Goal: Information Seeking & Learning: Check status

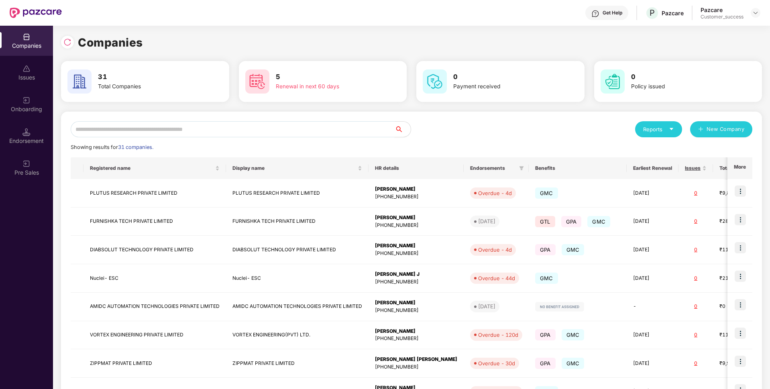
click at [353, 131] on input "text" at bounding box center [233, 129] width 324 height 16
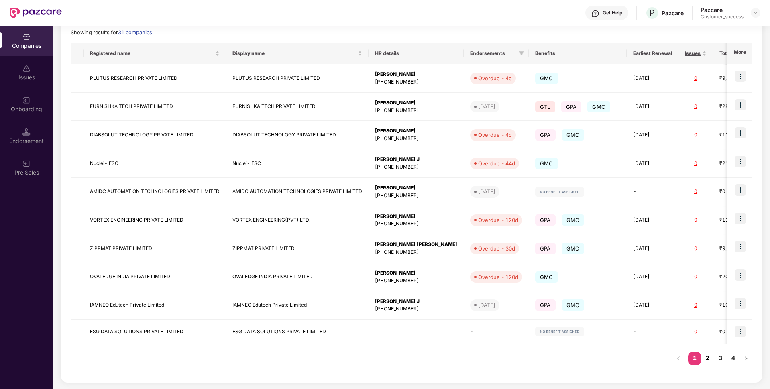
click at [713, 357] on link "2" at bounding box center [707, 358] width 13 height 12
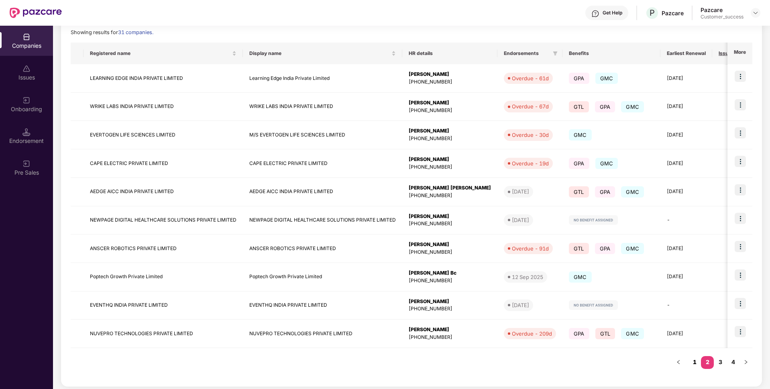
click at [692, 360] on link "1" at bounding box center [694, 362] width 13 height 12
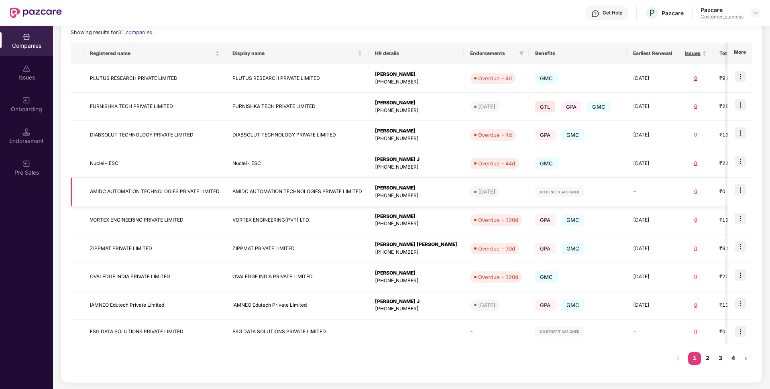
scroll to position [0, 0]
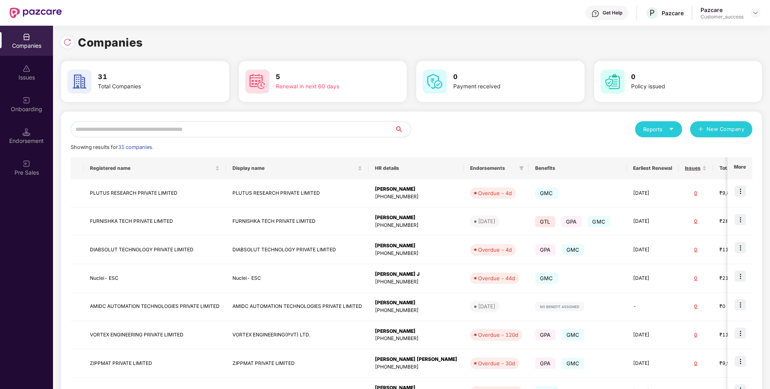
click at [276, 127] on input "text" at bounding box center [233, 129] width 324 height 16
type input "*"
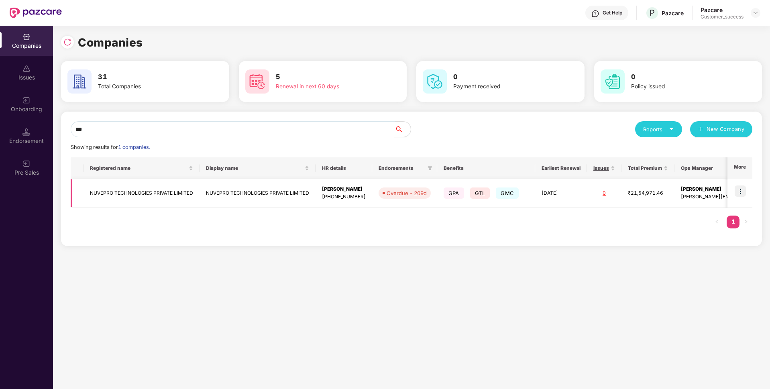
type input "***"
click at [743, 192] on img at bounding box center [740, 190] width 11 height 11
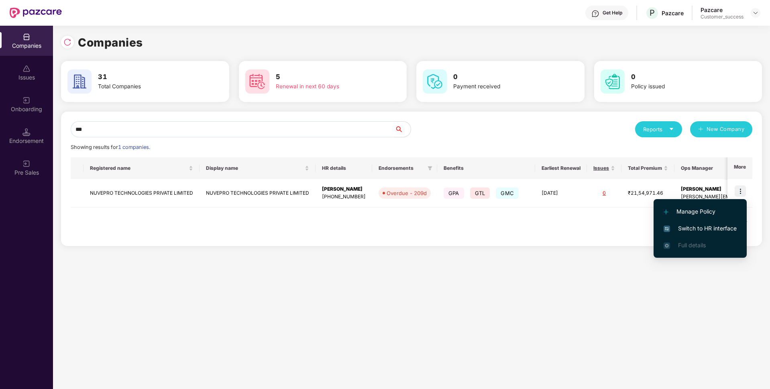
click at [698, 222] on li "Switch to HR interface" at bounding box center [699, 228] width 93 height 17
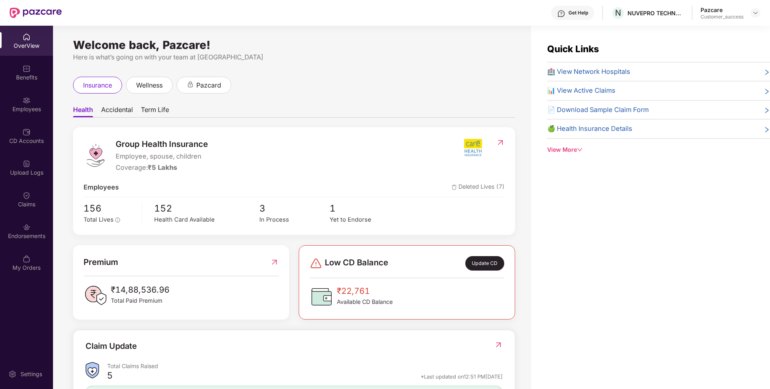
click at [8, 112] on div "Employees" at bounding box center [26, 109] width 53 height 8
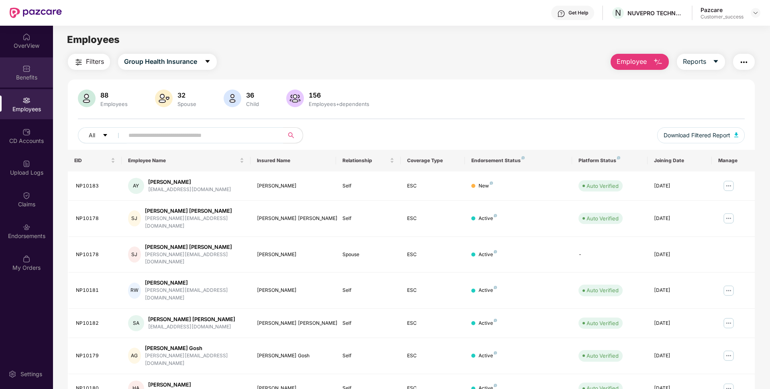
click at [15, 85] on div "Benefits" at bounding box center [26, 72] width 53 height 30
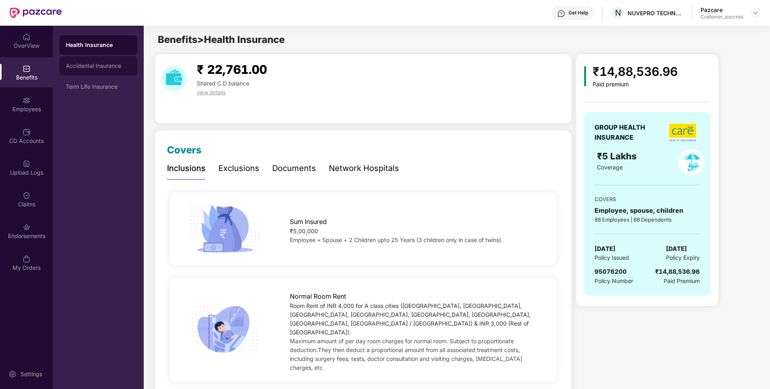
click at [113, 62] on div "Accidental Insurance" at bounding box center [98, 65] width 78 height 19
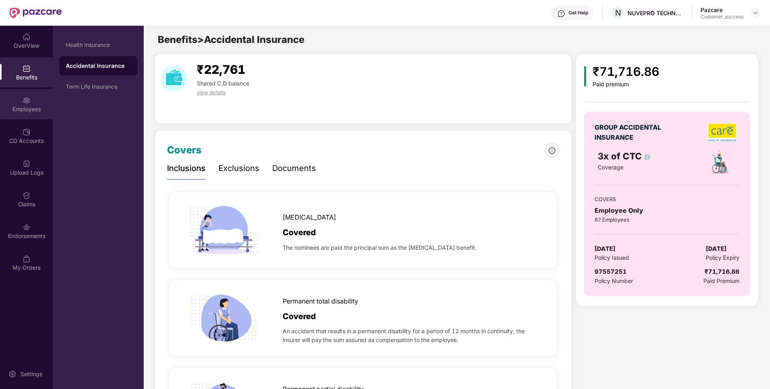
click at [0, 98] on div "Employees" at bounding box center [26, 104] width 53 height 30
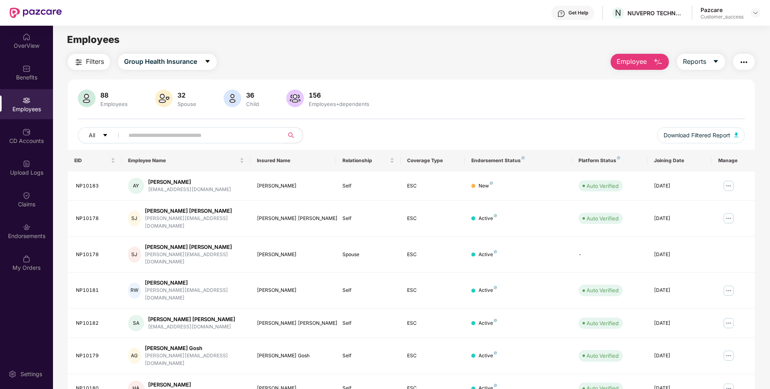
click at [198, 136] on input "text" at bounding box center [200, 135] width 144 height 12
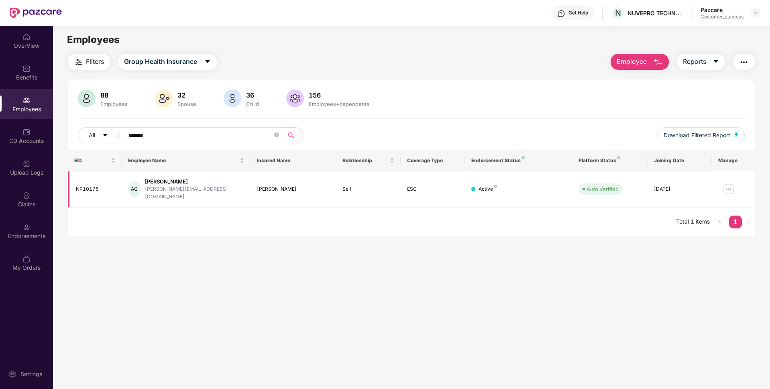
type input "*******"
click at [728, 186] on img at bounding box center [728, 189] width 13 height 13
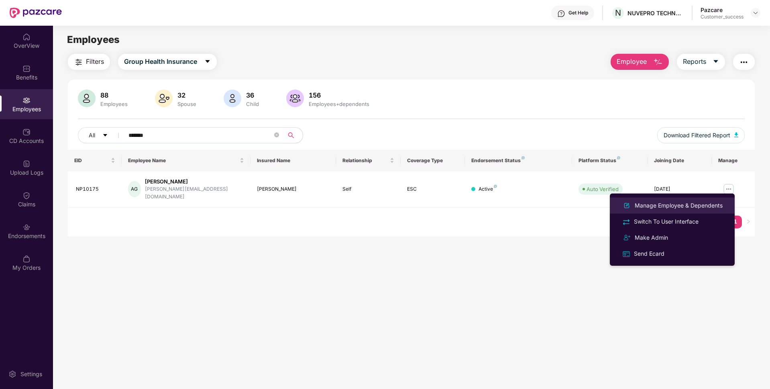
click at [668, 199] on li "Manage Employee & Dependents" at bounding box center [672, 205] width 125 height 16
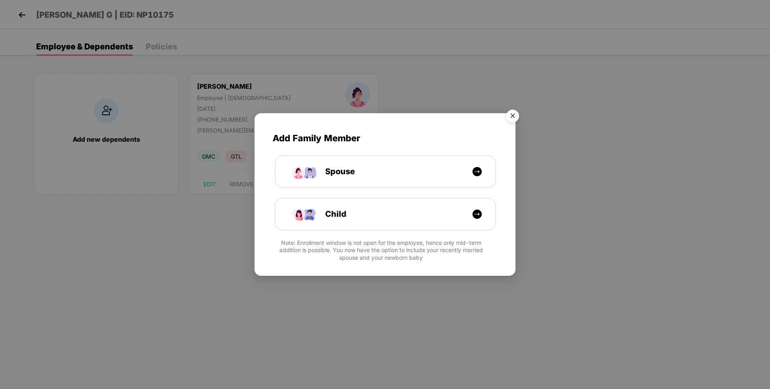
click at [515, 116] on img "Close" at bounding box center [512, 117] width 22 height 22
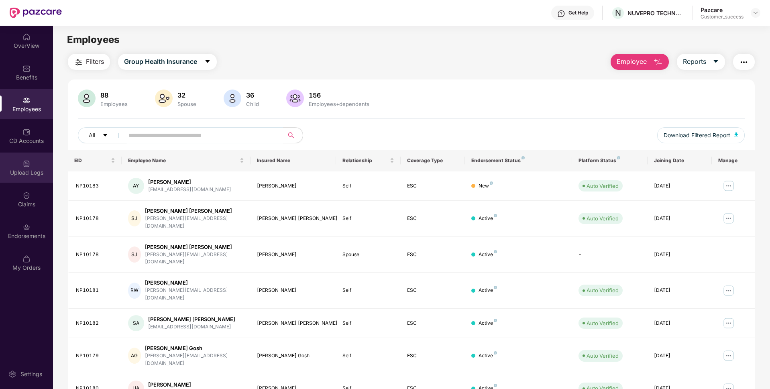
click at [18, 170] on div "Upload Logs" at bounding box center [26, 173] width 53 height 8
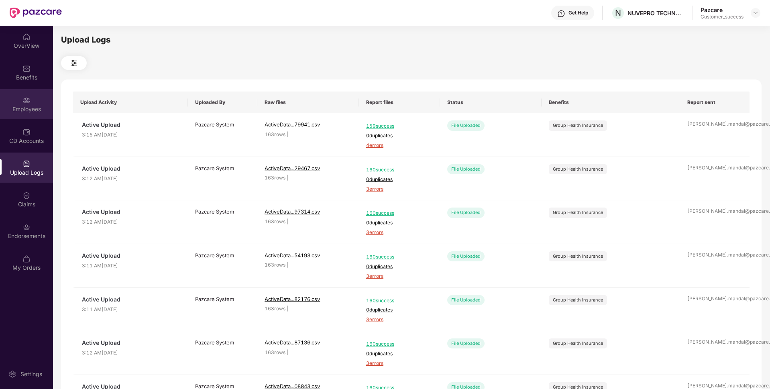
click at [0, 93] on div "Employees" at bounding box center [26, 104] width 53 height 30
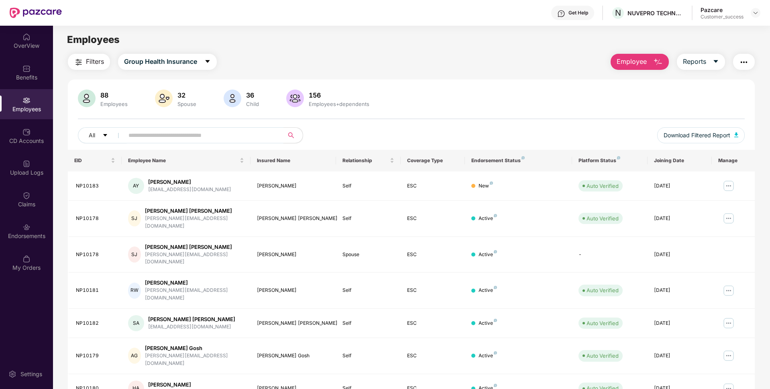
click at [210, 142] on span at bounding box center [201, 135] width 165 height 16
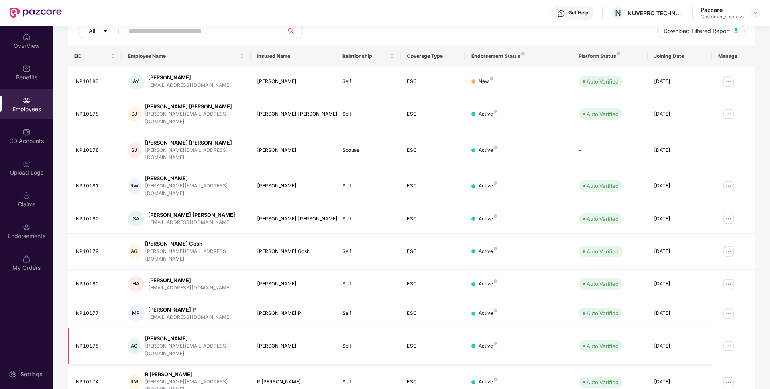
scroll to position [0, 0]
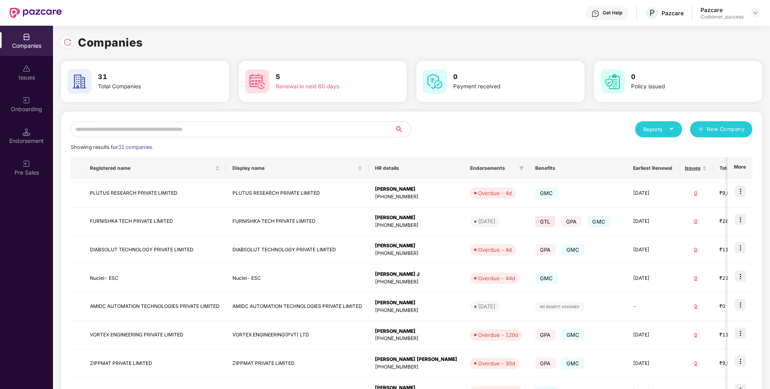
click at [157, 131] on input "text" at bounding box center [233, 129] width 324 height 16
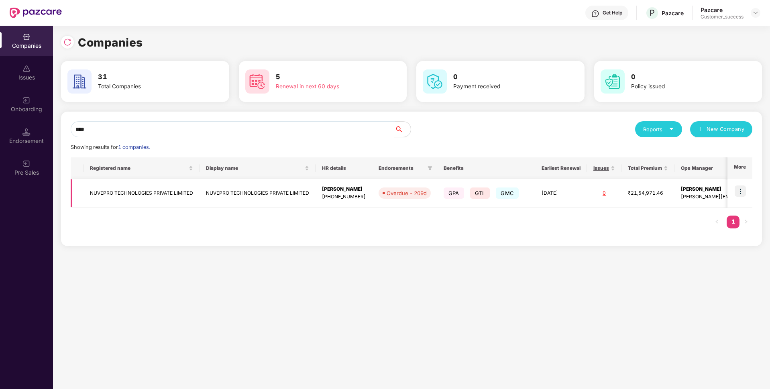
type input "****"
click at [121, 189] on td "NUVEPRO TECHNOLOGIES PRIVATE LIMITED" at bounding box center [141, 193] width 116 height 28
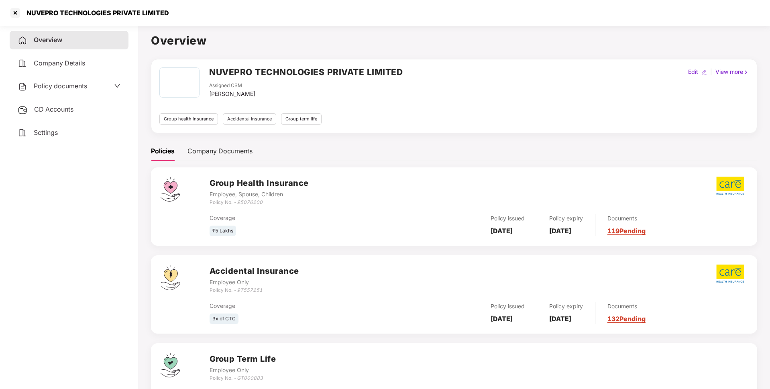
click at [88, 84] on div "Policy documents" at bounding box center [69, 86] width 103 height 10
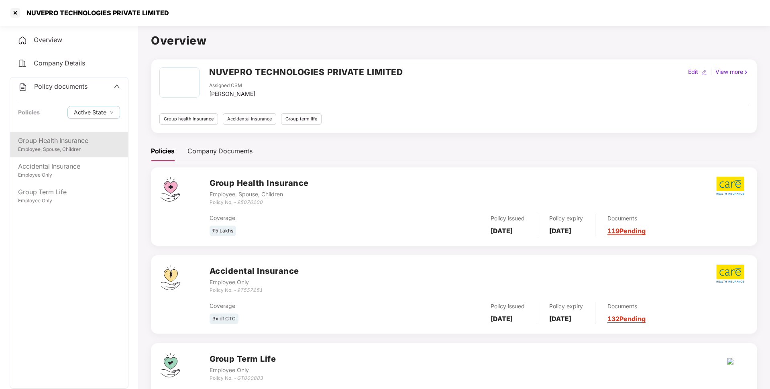
click at [79, 151] on div "Employee, Spouse, Children" at bounding box center [69, 150] width 102 height 8
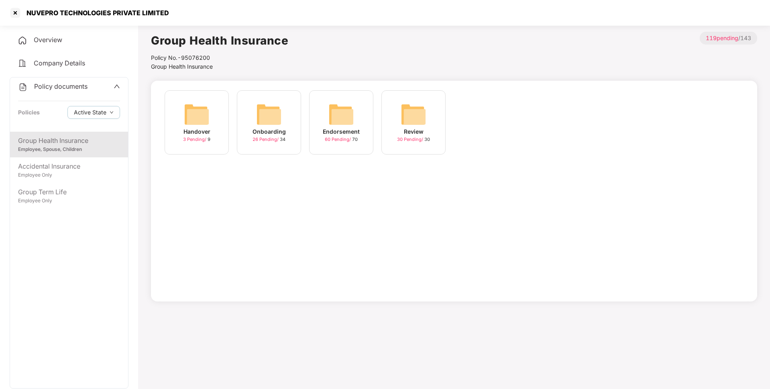
click at [262, 127] on div "Onboarding" at bounding box center [268, 131] width 33 height 9
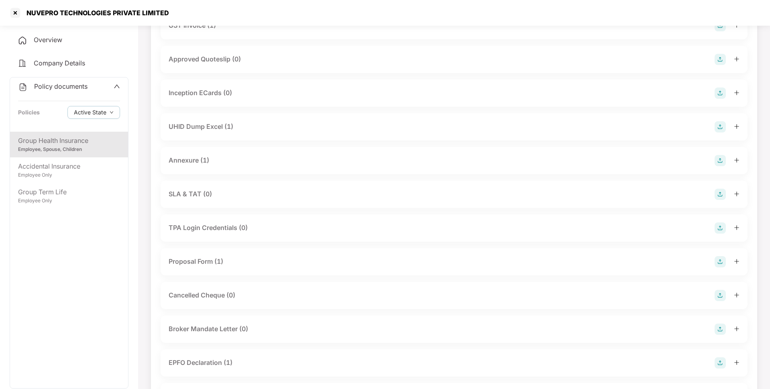
scroll to position [317, 0]
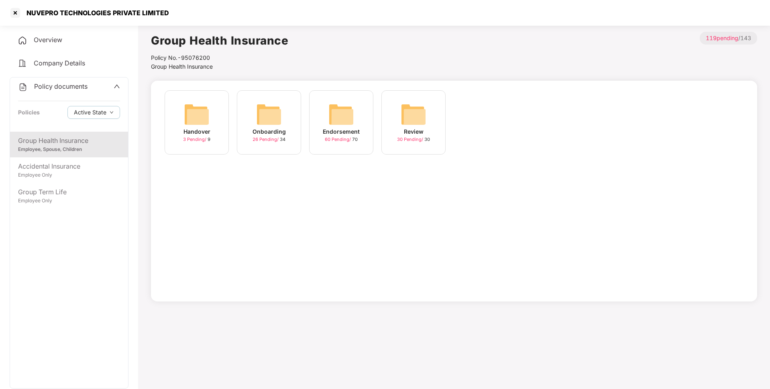
click at [360, 146] on div "Endorsement 60 Pending / 70" at bounding box center [341, 122] width 64 height 64
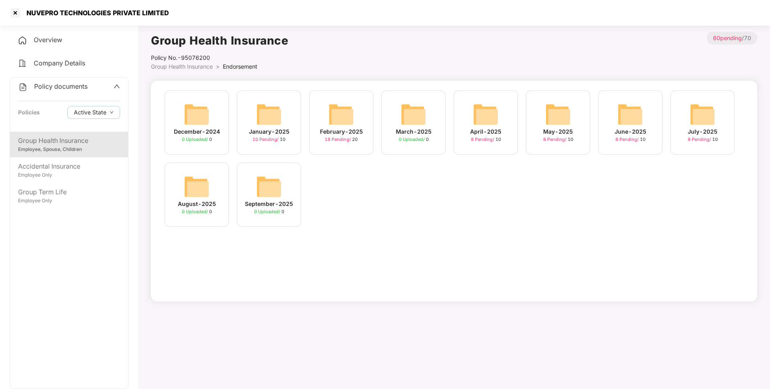
click at [356, 131] on div "February-2025" at bounding box center [341, 131] width 43 height 9
click at [696, 149] on div "July-2025 8 Pending / 10" at bounding box center [702, 122] width 64 height 64
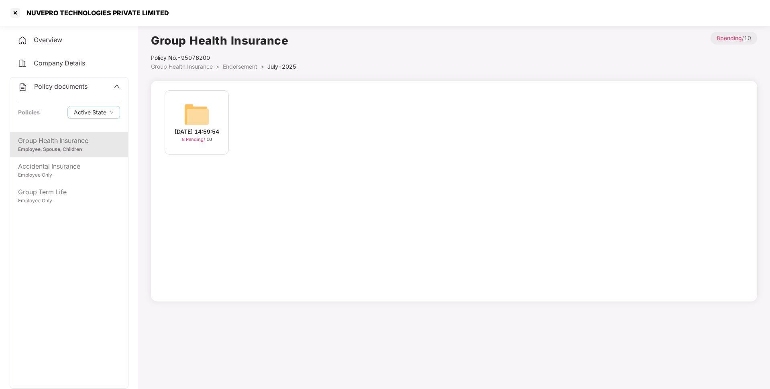
click at [210, 112] on div "[DATE] 14:59:54 8 Pending / 10" at bounding box center [197, 122] width 64 height 64
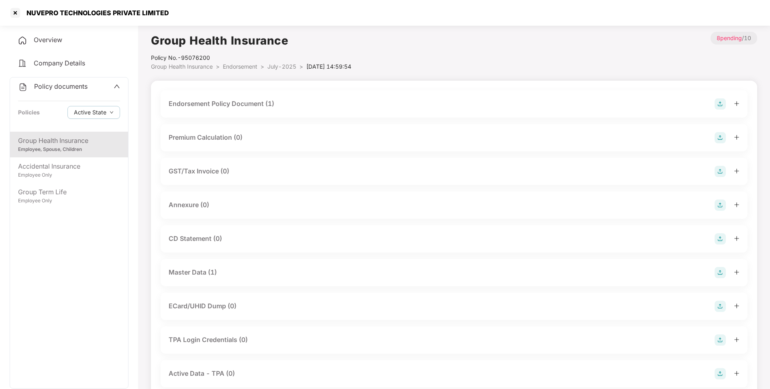
click at [241, 99] on div "Endorsement Policy Document (1)" at bounding box center [222, 104] width 106 height 10
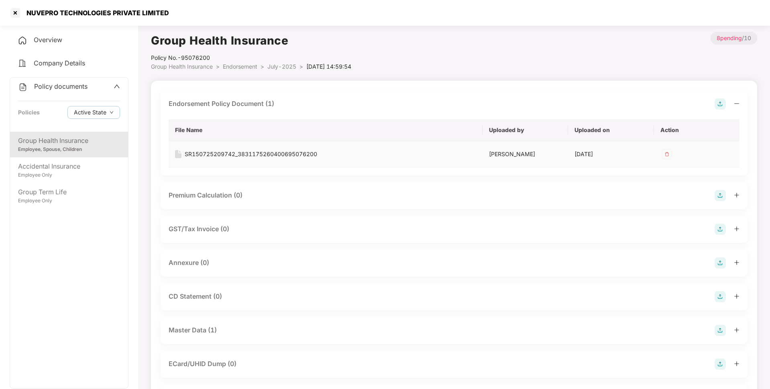
click at [239, 158] on div "SR150725209742_3831175260400695076200" at bounding box center [251, 154] width 132 height 9
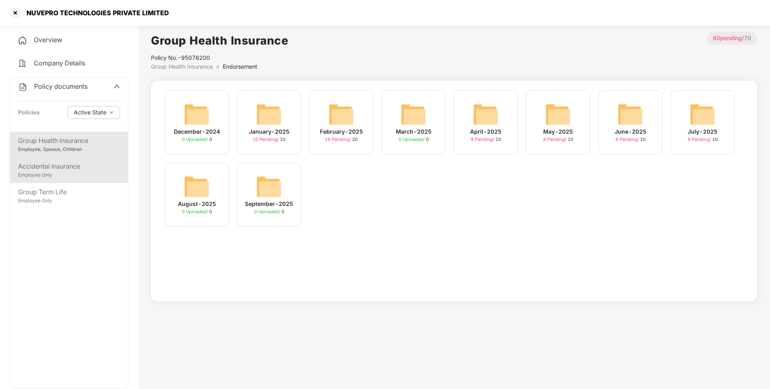
click at [26, 175] on div "Employee Only" at bounding box center [69, 175] width 102 height 8
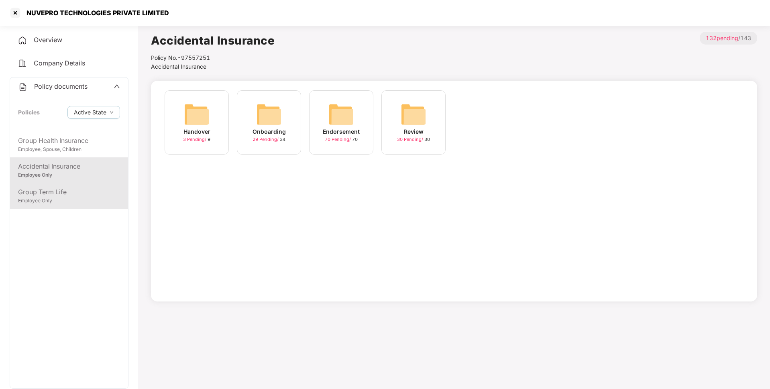
click at [71, 197] on div "Employee Only" at bounding box center [69, 201] width 102 height 8
click at [345, 130] on div "Endorsement" at bounding box center [341, 131] width 37 height 9
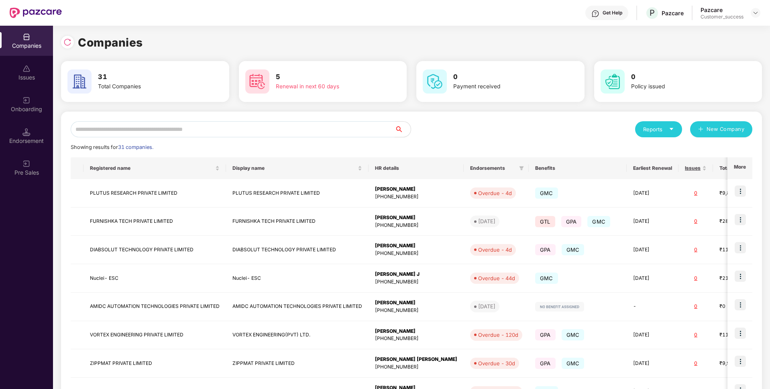
click at [168, 130] on input "text" at bounding box center [233, 129] width 324 height 16
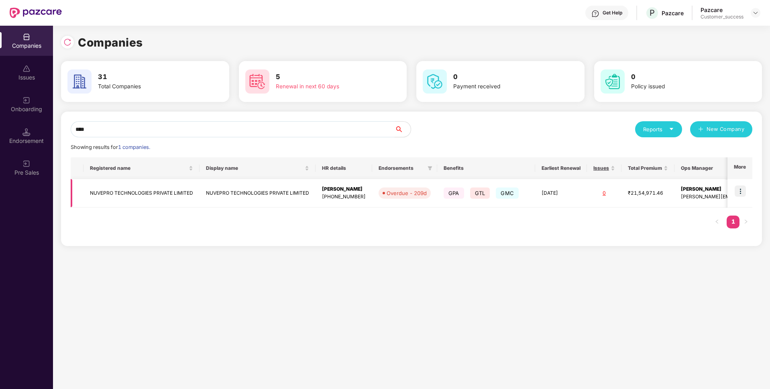
type input "****"
click at [745, 193] on img at bounding box center [740, 190] width 11 height 11
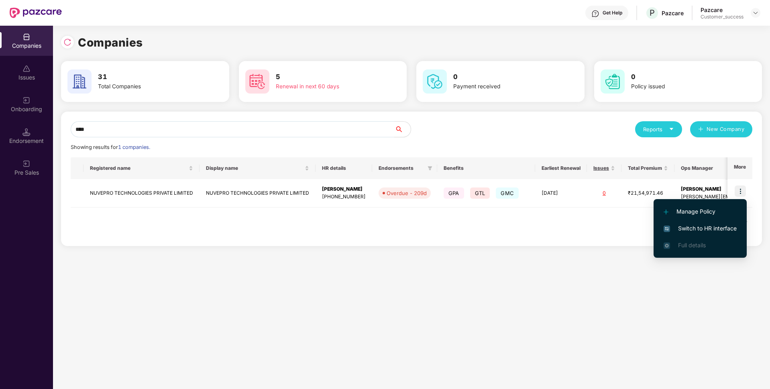
click at [678, 235] on li "Switch to HR interface" at bounding box center [699, 228] width 93 height 17
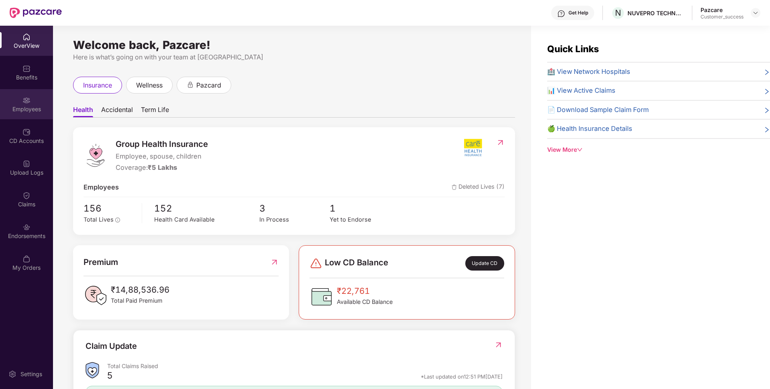
click at [0, 102] on div "Employees" at bounding box center [26, 104] width 53 height 30
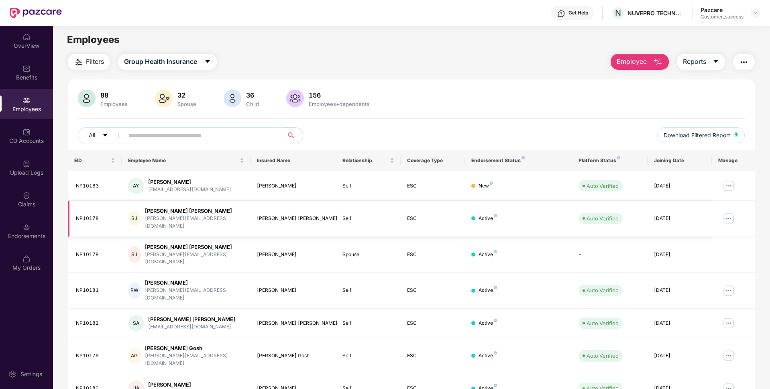
scroll to position [104, 0]
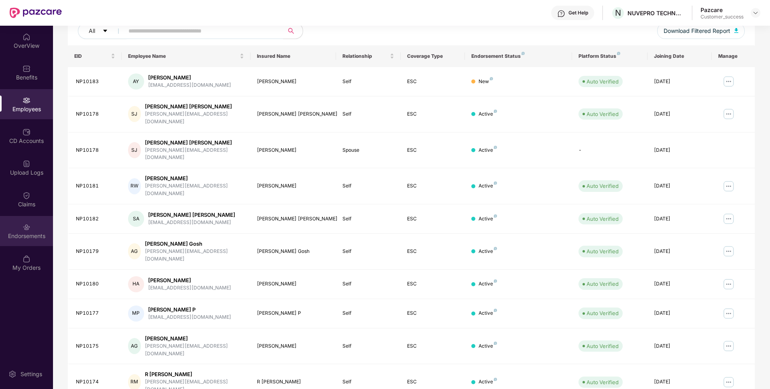
click at [0, 216] on div "Endorsements" at bounding box center [26, 231] width 53 height 30
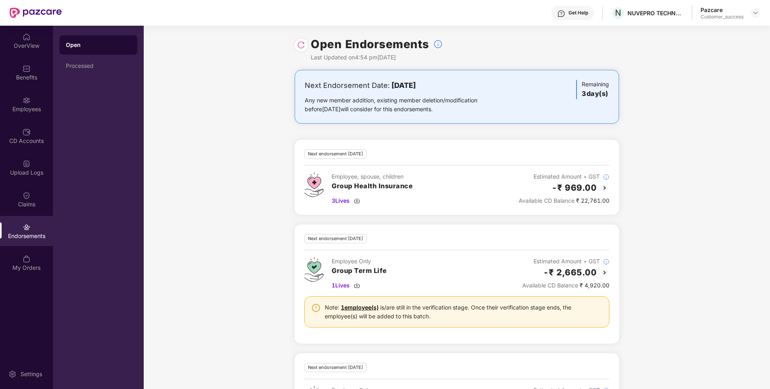
scroll to position [93, 0]
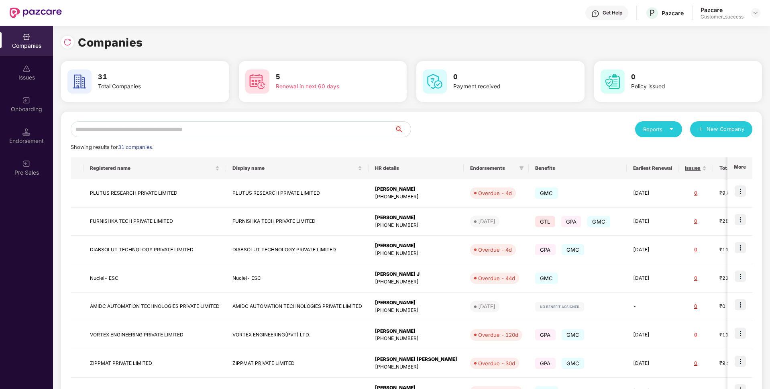
click at [242, 129] on input "text" at bounding box center [233, 129] width 324 height 16
type input "*"
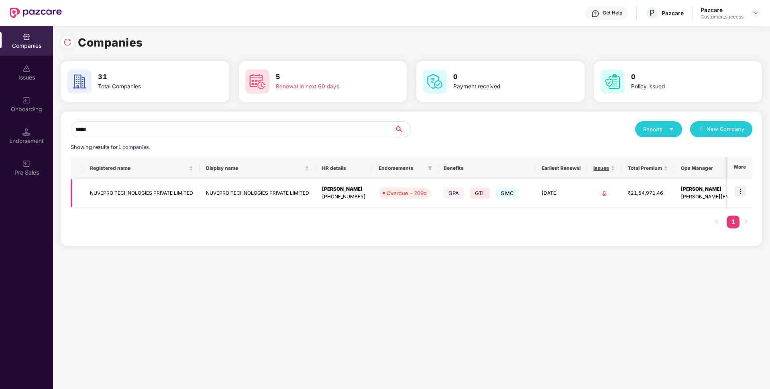
type input "*****"
click at [737, 193] on img at bounding box center [740, 190] width 11 height 11
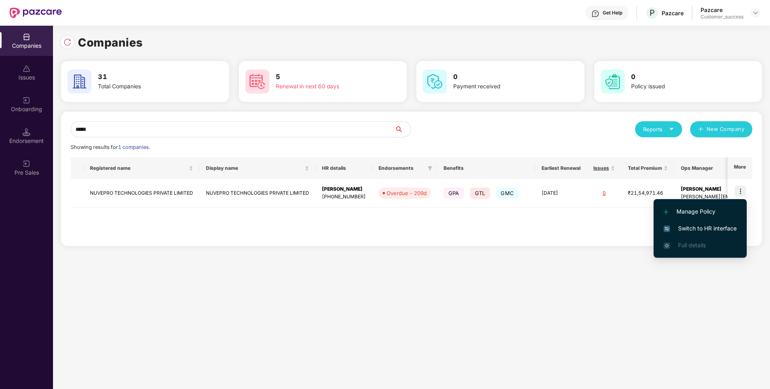
click at [662, 228] on li "Switch to HR interface" at bounding box center [699, 228] width 93 height 17
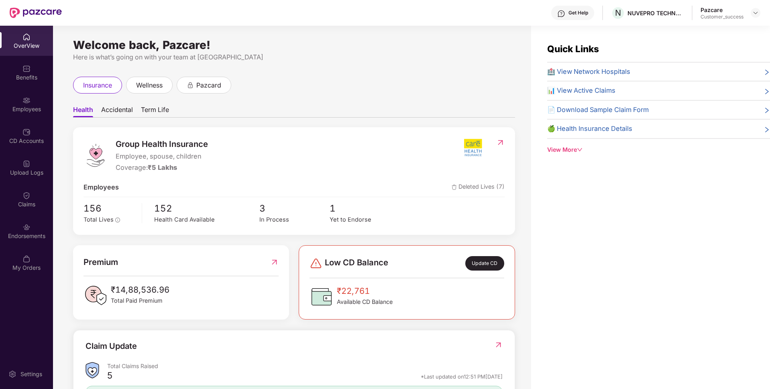
click at [0, 98] on div "Employees" at bounding box center [26, 104] width 53 height 30
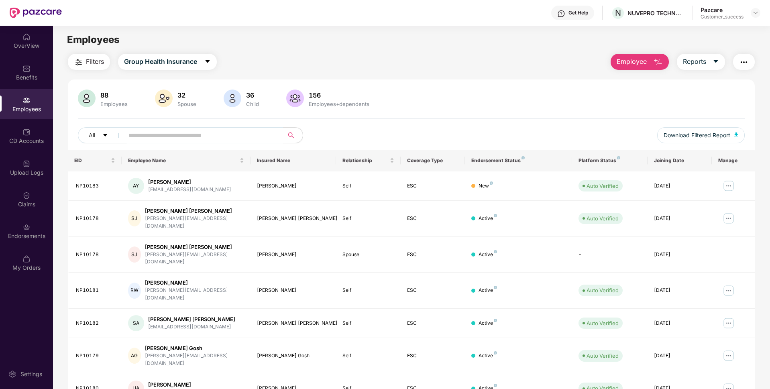
click at [0, 98] on div "Employees" at bounding box center [26, 104] width 53 height 30
click at [143, 132] on input "text" at bounding box center [200, 135] width 144 height 12
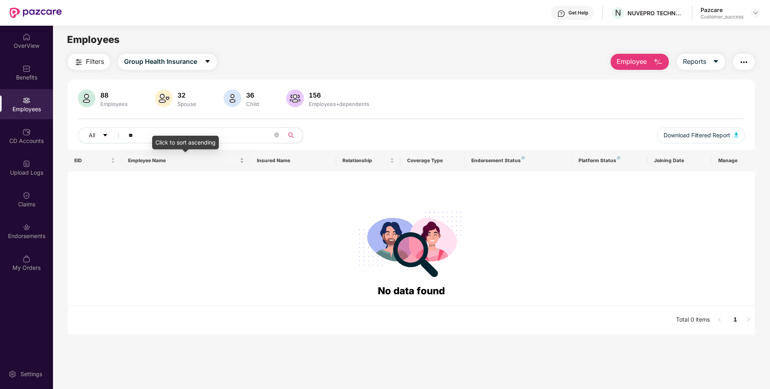
type input "*"
